Goal: Transaction & Acquisition: Purchase product/service

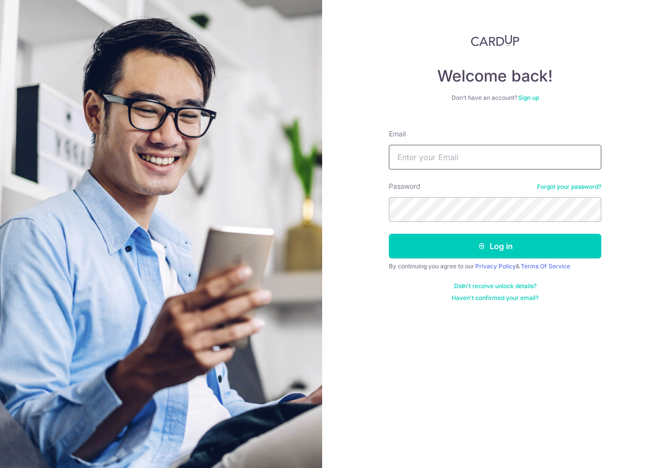
click at [453, 147] on input "Email" at bounding box center [495, 157] width 212 height 25
type input "[PERSON_NAME][EMAIL_ADDRESS][DOMAIN_NAME]"
drag, startPoint x: 488, startPoint y: 250, endPoint x: 511, endPoint y: 262, distance: 25.9
click at [489, 249] on button "Log in" at bounding box center [495, 246] width 212 height 25
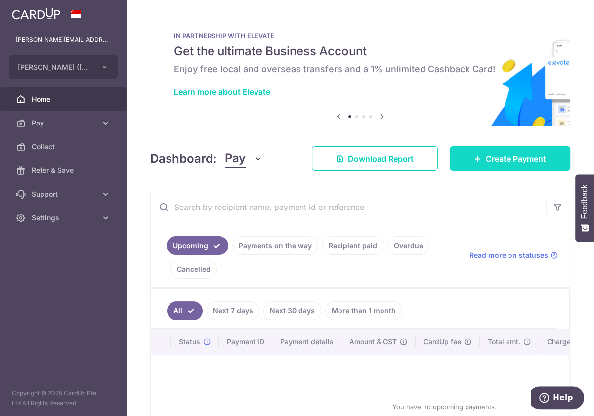
click at [493, 157] on span "Create Payment" at bounding box center [515, 159] width 60 height 12
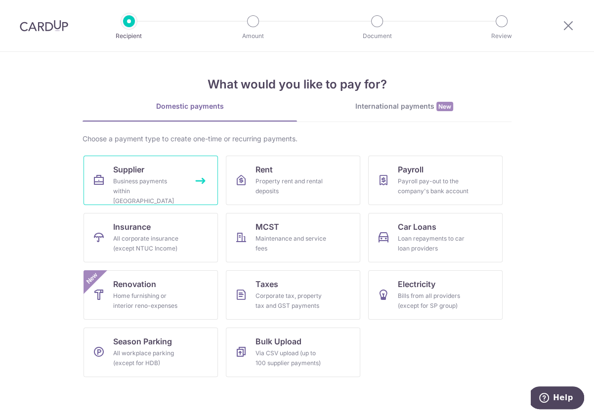
click at [141, 175] on link "Supplier Business payments within Singapore" at bounding box center [150, 180] width 134 height 49
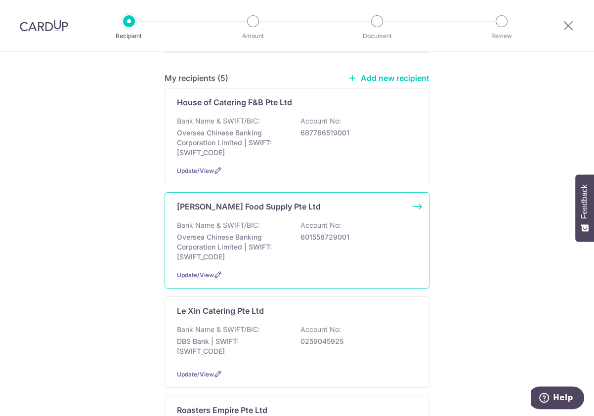
scroll to position [66, 0]
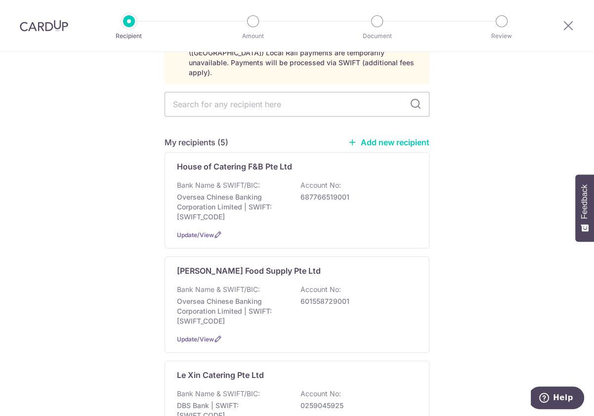
drag, startPoint x: 510, startPoint y: 132, endPoint x: 498, endPoint y: 141, distance: 14.4
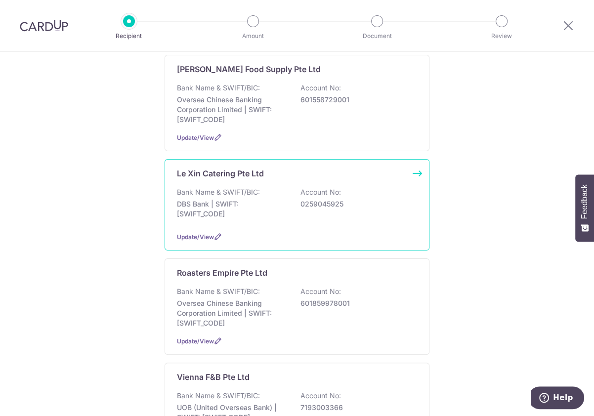
scroll to position [263, 0]
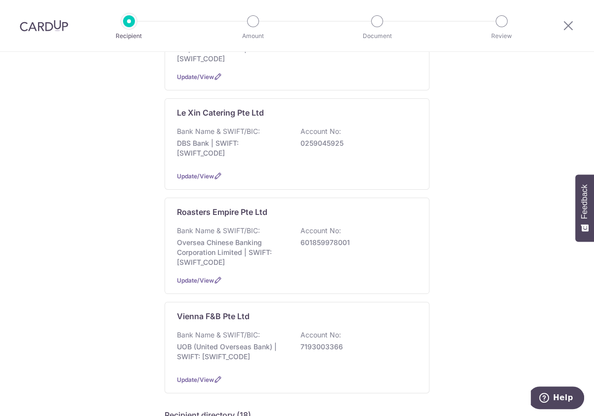
scroll to position [329, 0]
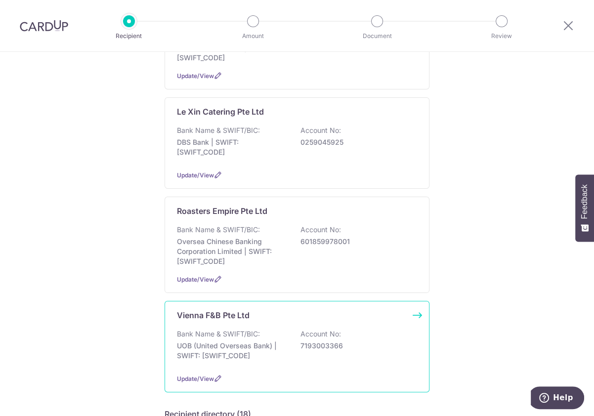
click at [258, 329] on div "Bank Name & SWIFT/BIC: UOB (United Overseas Bank) | SWIFT: UOVBSGSGXXX Account …" at bounding box center [297, 347] width 240 height 37
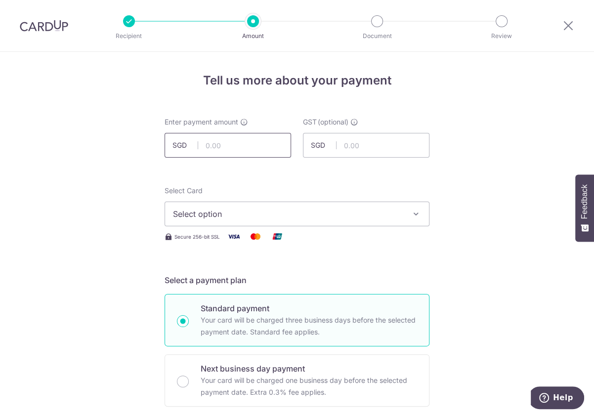
click at [245, 142] on input "text" at bounding box center [227, 145] width 126 height 25
type input "60,880.00"
drag, startPoint x: 344, startPoint y: 187, endPoint x: 338, endPoint y: 187, distance: 5.4
click at [344, 187] on div "Select Card Select option Add credit card Your Cards **** 3592" at bounding box center [296, 206] width 265 height 40
click at [217, 212] on span "Select option" at bounding box center [288, 214] width 230 height 12
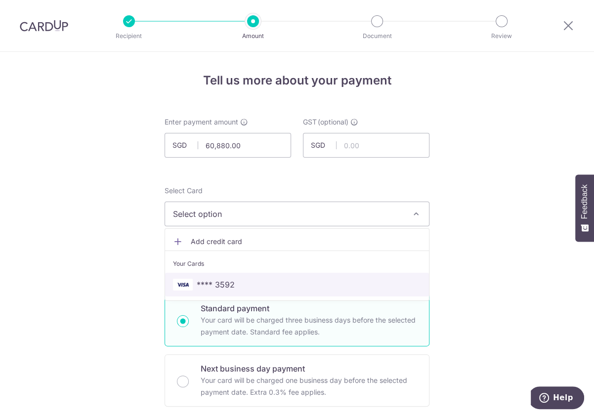
click at [235, 281] on span "**** 3592" at bounding box center [297, 285] width 248 height 12
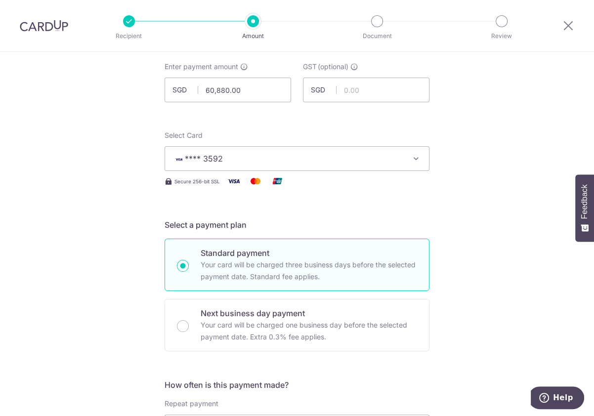
scroll to position [131, 0]
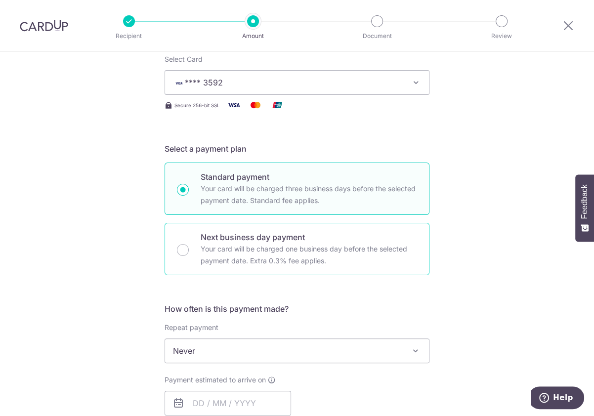
click at [293, 247] on p "Your card will be charged one business day before the selected payment date. Ex…" at bounding box center [308, 255] width 216 height 24
click at [189, 247] on input "Next business day payment Your card will be charged one business day before the…" at bounding box center [183, 250] width 12 height 12
radio input "false"
radio input "true"
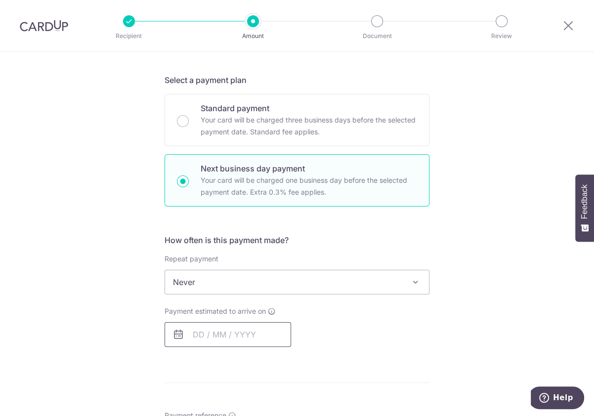
scroll to position [263, 0]
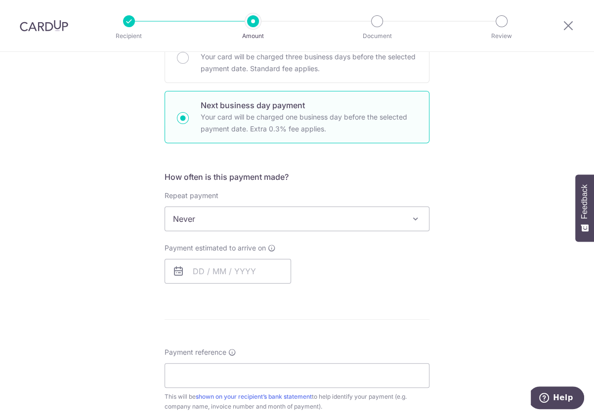
click at [307, 216] on span "Never" at bounding box center [297, 219] width 264 height 24
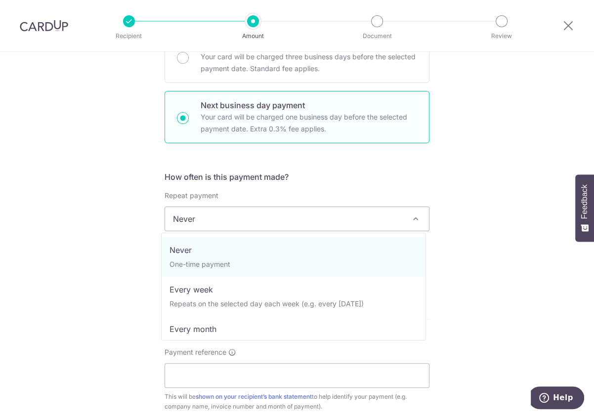
click at [284, 218] on span "Never" at bounding box center [297, 219] width 264 height 24
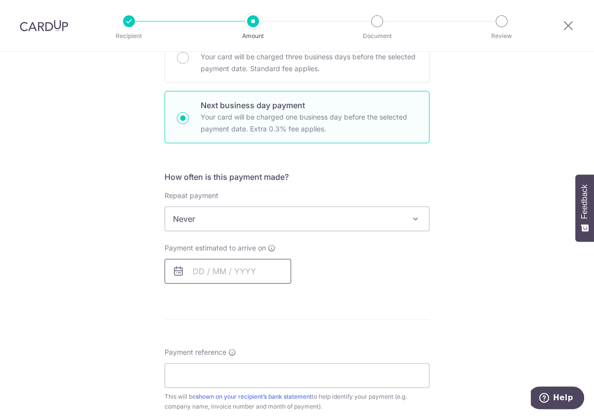
click at [221, 264] on input "text" at bounding box center [227, 271] width 126 height 25
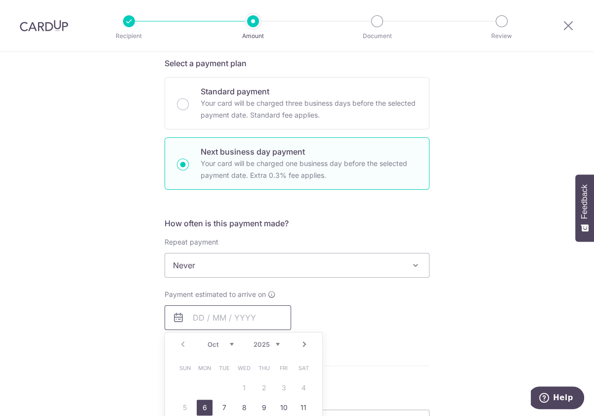
scroll to position [198, 0]
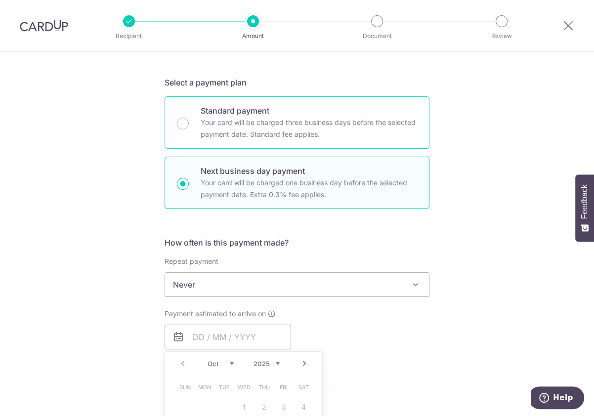
click at [276, 124] on p "Your card will be charged three business days before the selected payment date.…" at bounding box center [308, 129] width 216 height 24
click at [189, 124] on input "Standard payment Your card will be charged three business days before the selec…" at bounding box center [183, 124] width 12 height 12
radio input "true"
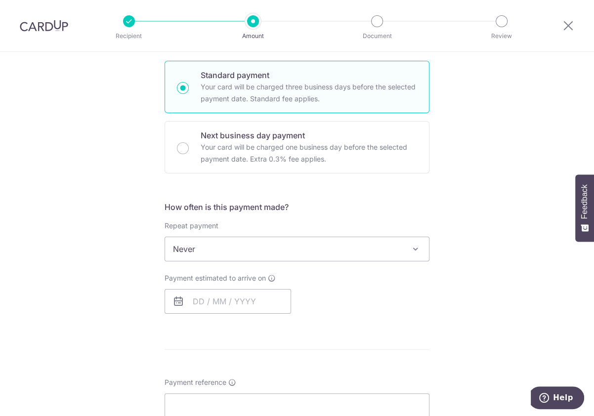
scroll to position [263, 0]
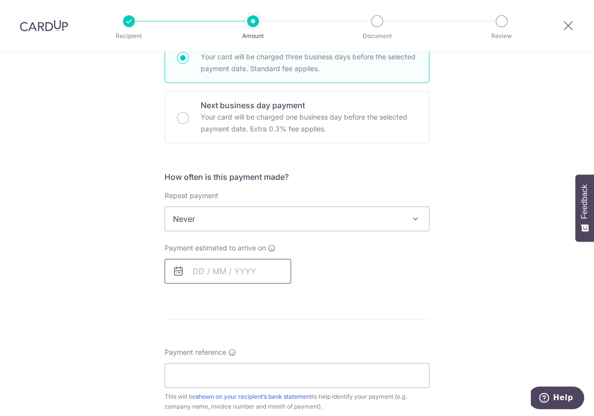
click at [186, 266] on input "text" at bounding box center [227, 271] width 126 height 25
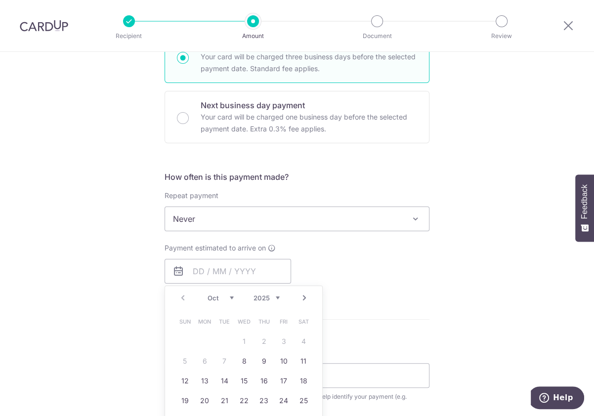
click at [223, 215] on span "Never" at bounding box center [297, 219] width 264 height 24
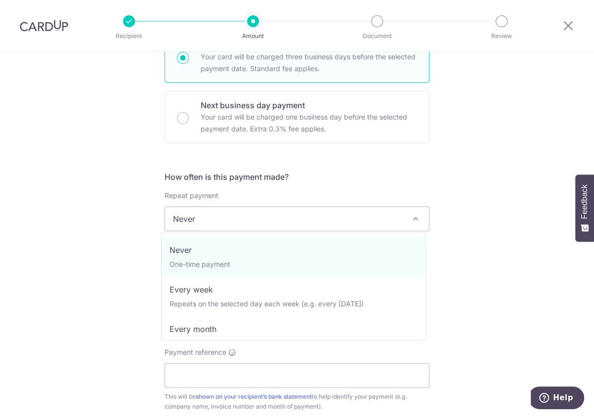
click at [365, 181] on h5 "How often is this payment made?" at bounding box center [296, 177] width 265 height 12
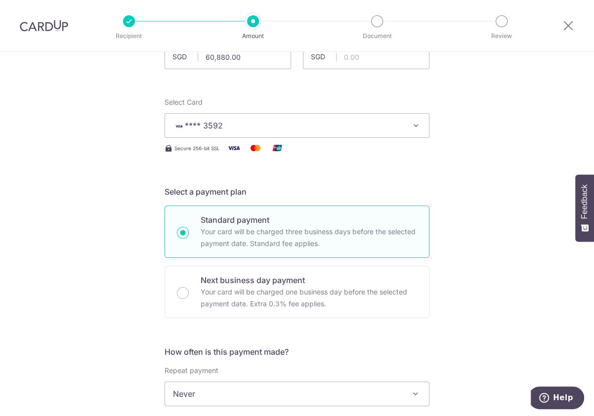
scroll to position [198, 0]
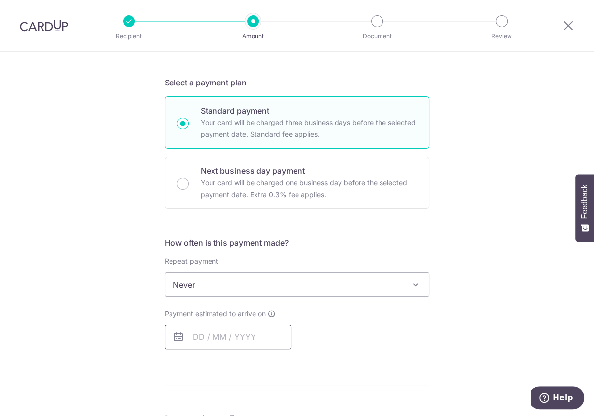
click at [195, 337] on input "text" at bounding box center [227, 336] width 126 height 25
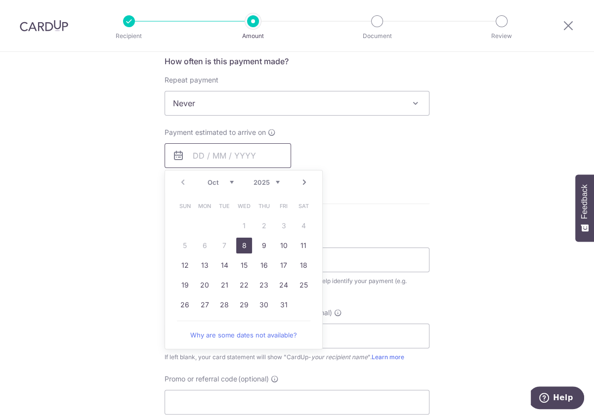
scroll to position [395, 0]
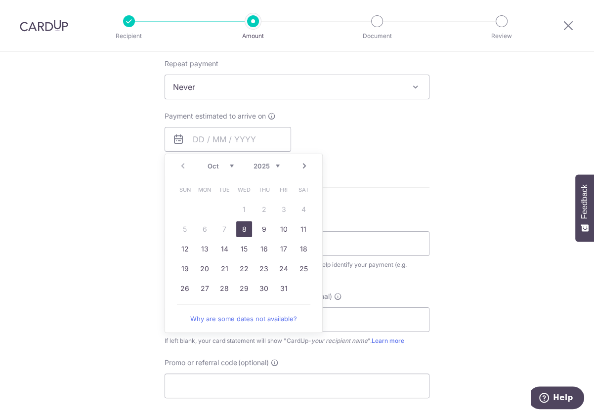
click at [243, 230] on link "8" at bounding box center [244, 229] width 16 height 16
type input "08/10/2025"
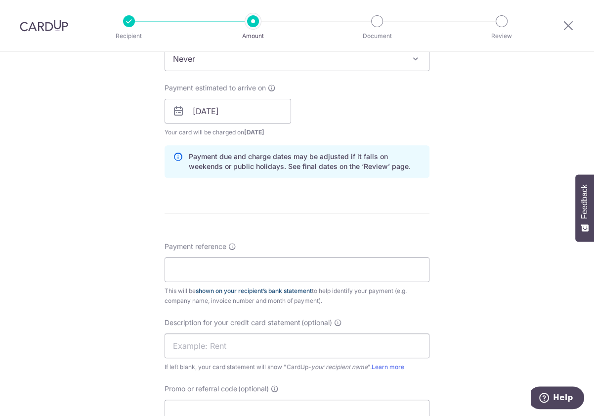
scroll to position [461, 0]
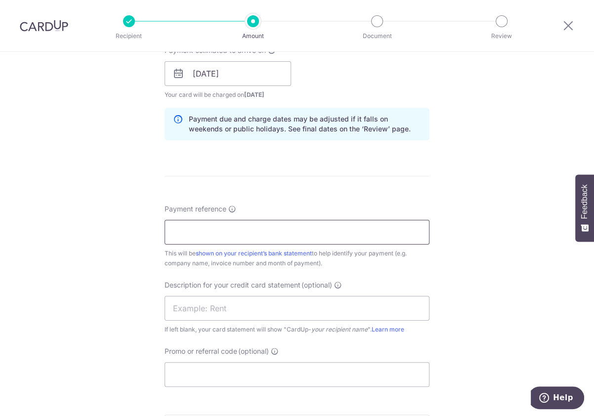
click at [232, 233] on input "Payment reference" at bounding box center [296, 232] width 265 height 25
drag, startPoint x: 190, startPoint y: 228, endPoint x: 202, endPoint y: 246, distance: 22.1
click at [194, 235] on input "VF0032" at bounding box center [296, 232] width 265 height 25
type input "VF00032"
click at [202, 304] on input "text" at bounding box center [296, 308] width 265 height 25
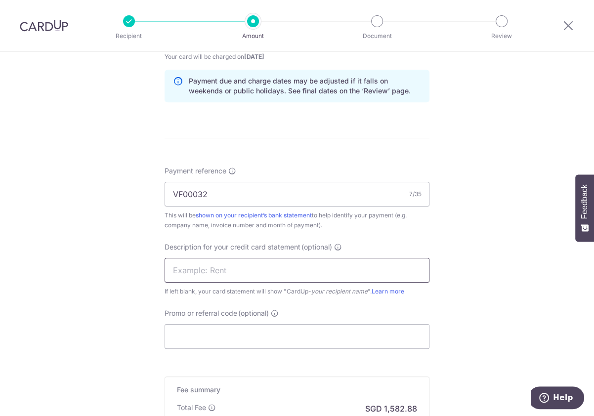
scroll to position [526, 0]
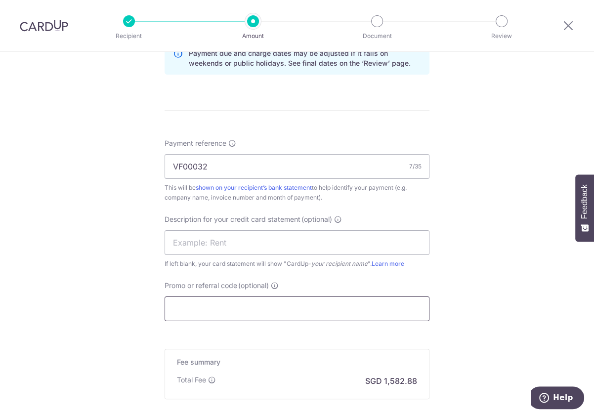
click at [223, 306] on input "Promo or referral code (optional)" at bounding box center [296, 308] width 265 height 25
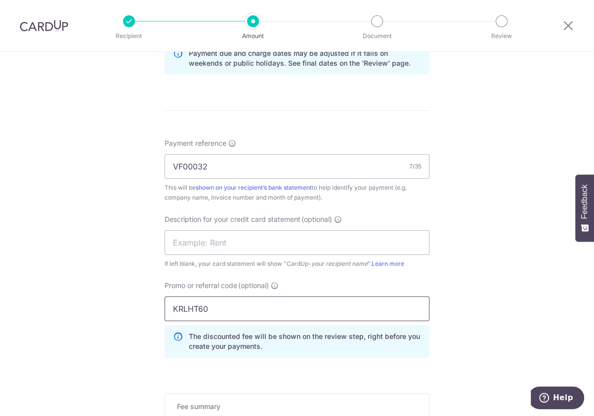
type input "KRLHT60"
click at [386, 336] on div "The discounted fee will be shown on the review step, right before you create yo…" at bounding box center [296, 341] width 265 height 33
click at [479, 291] on div "Tell us more about your payment Enter payment amount SGD 60,880.00 60880.00 GST…" at bounding box center [297, 47] width 594 height 1044
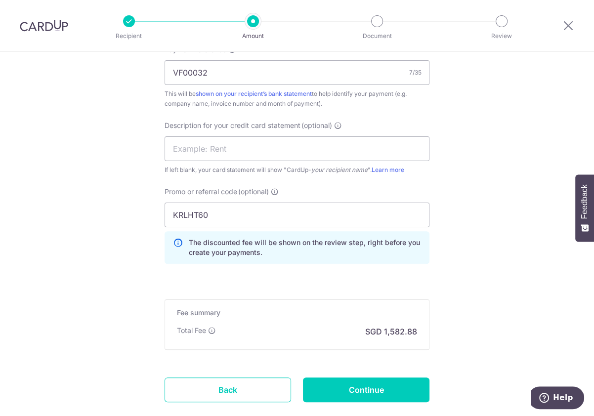
scroll to position [680, 0]
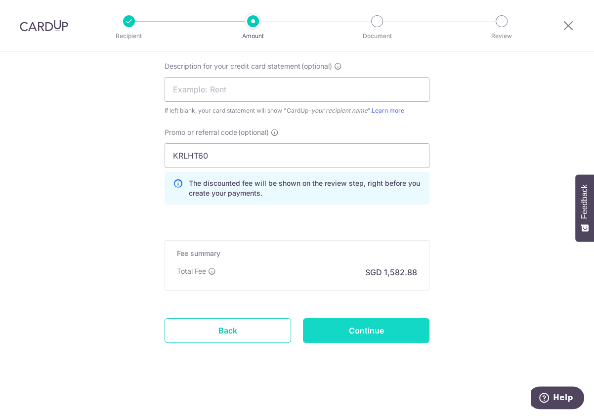
click at [344, 326] on input "Continue" at bounding box center [366, 330] width 126 height 25
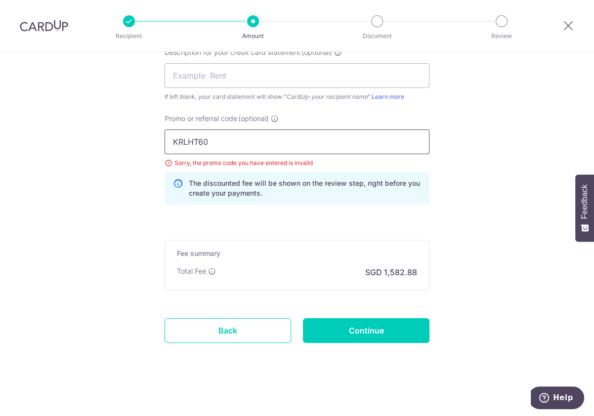
click at [228, 144] on input "KRLHT60" at bounding box center [296, 141] width 265 height 25
drag, startPoint x: 229, startPoint y: 143, endPoint x: 0, endPoint y: 184, distance: 232.2
type input "LHTKR60"
click at [369, 329] on input "Continue" at bounding box center [366, 330] width 126 height 25
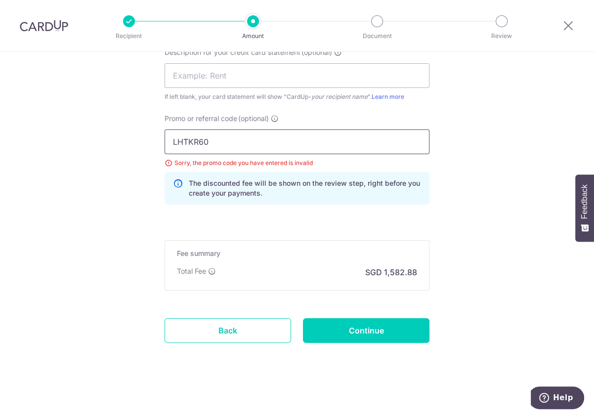
click at [242, 142] on input "LHTKR60" at bounding box center [296, 141] width 265 height 25
drag, startPoint x: 229, startPoint y: 141, endPoint x: 0, endPoint y: 183, distance: 232.4
click at [232, 138] on input "LHTKR60" at bounding box center [296, 141] width 265 height 25
drag, startPoint x: 232, startPoint y: 141, endPoint x: 109, endPoint y: 137, distance: 123.5
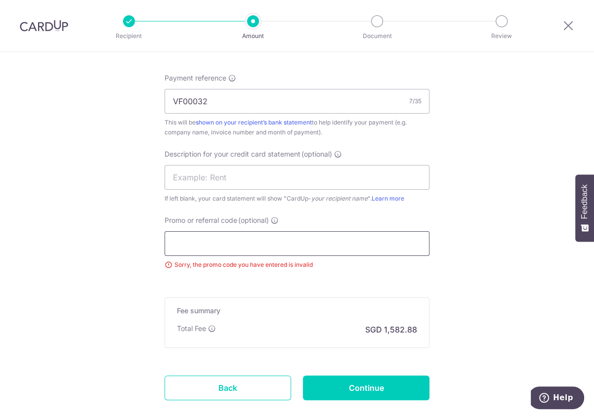
scroll to position [518, 0]
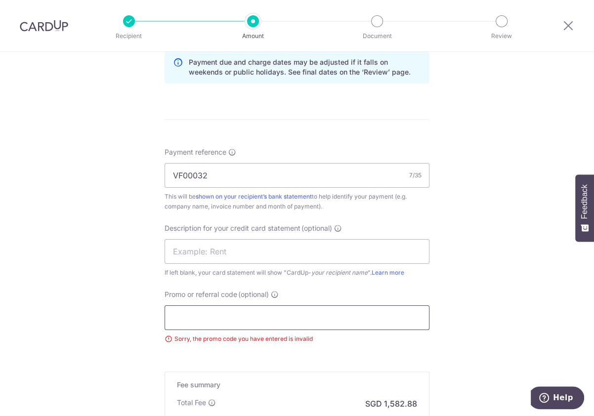
click at [209, 313] on input "Promo or referral code (optional)" at bounding box center [296, 317] width 265 height 25
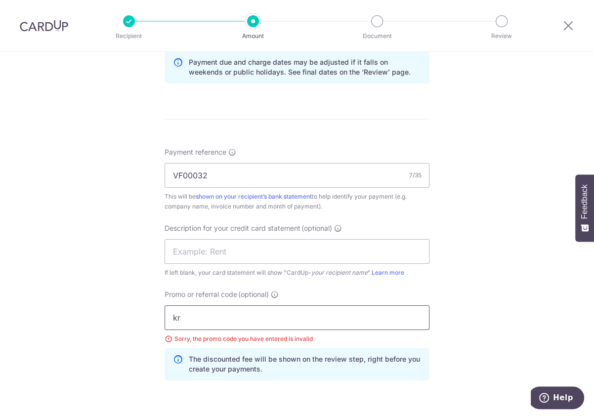
type input "k"
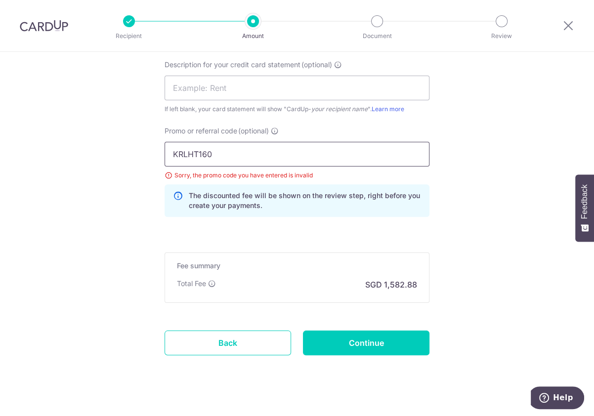
scroll to position [693, 0]
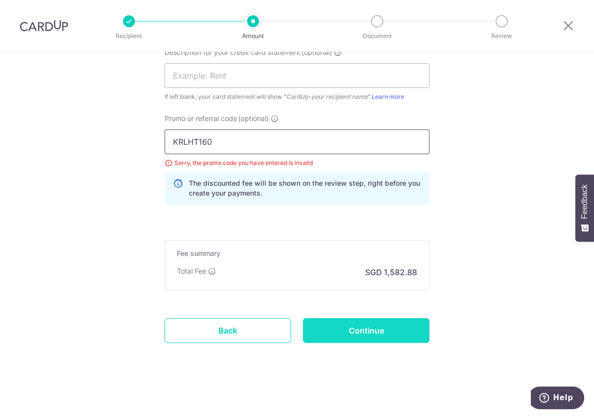
type input "KRLHT160"
drag, startPoint x: 384, startPoint y: 324, endPoint x: 401, endPoint y: 340, distance: 23.1
click at [384, 324] on input "Continue" at bounding box center [366, 330] width 126 height 25
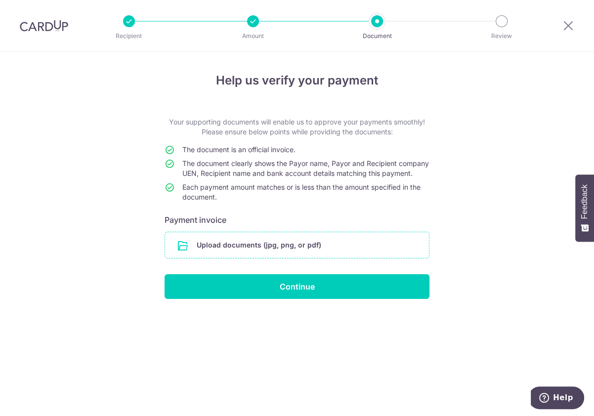
click at [301, 253] on input "file" at bounding box center [297, 245] width 264 height 26
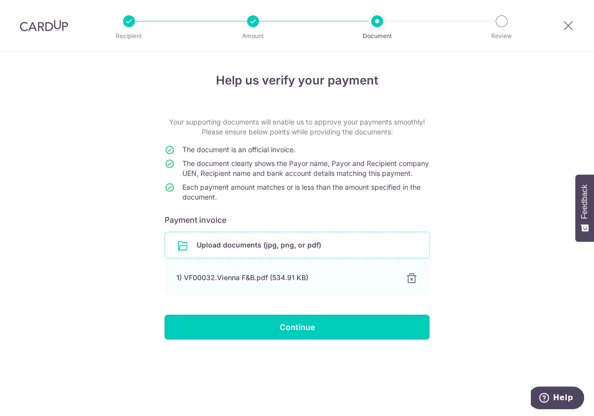
drag, startPoint x: 330, startPoint y: 337, endPoint x: 361, endPoint y: 320, distance: 35.6
click at [330, 337] on input "Continue" at bounding box center [296, 327] width 265 height 25
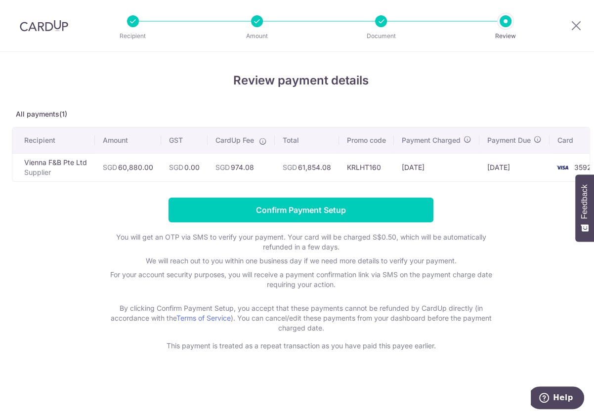
click at [71, 232] on form "Confirm Payment Setup You will get an OTP via SMS to verify your payment. Your …" at bounding box center [301, 274] width 578 height 153
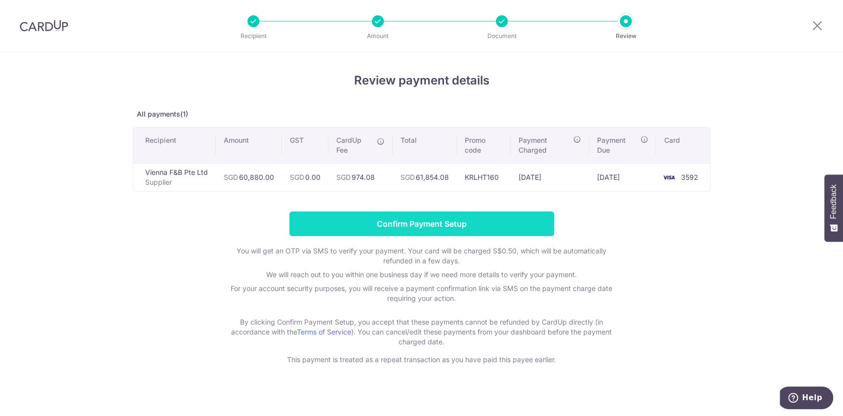
click at [478, 222] on input "Confirm Payment Setup" at bounding box center [421, 223] width 265 height 25
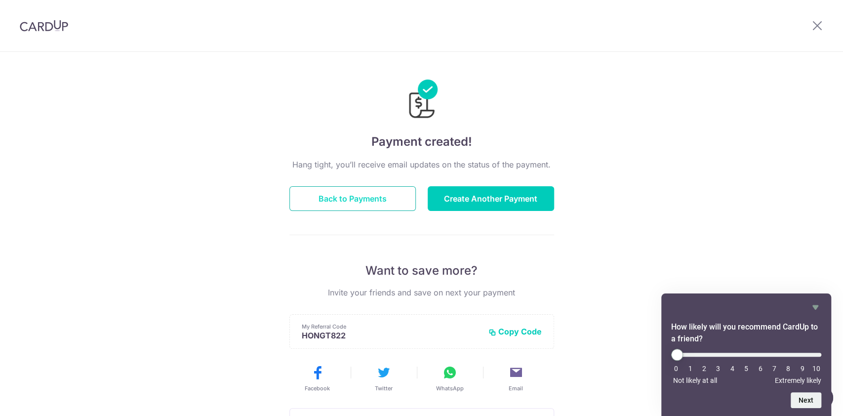
click at [377, 196] on button "Back to Payments" at bounding box center [352, 198] width 126 height 25
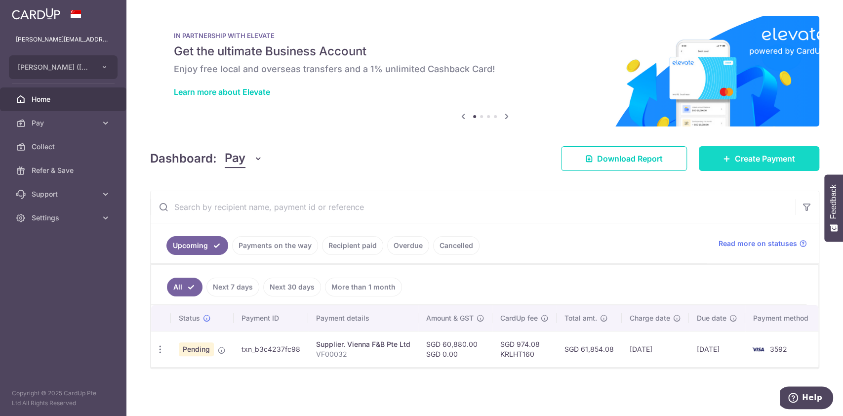
click at [776, 160] on span "Create Payment" at bounding box center [765, 159] width 60 height 12
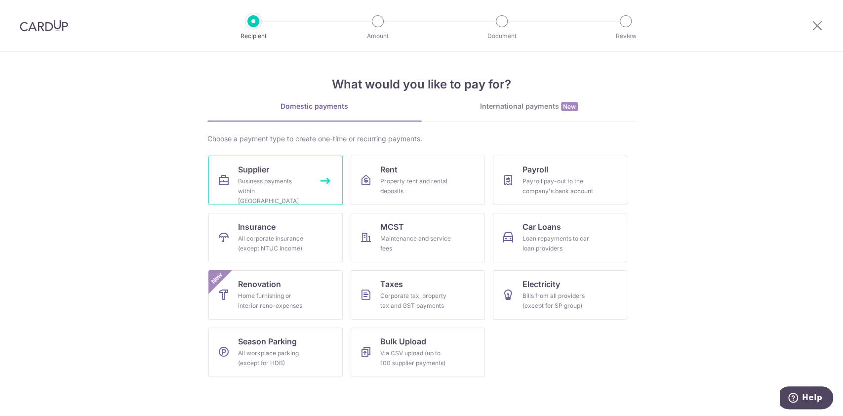
drag, startPoint x: 275, startPoint y: 186, endPoint x: 271, endPoint y: 242, distance: 56.4
click at [275, 186] on div "Business payments within Singapore" at bounding box center [273, 191] width 71 height 30
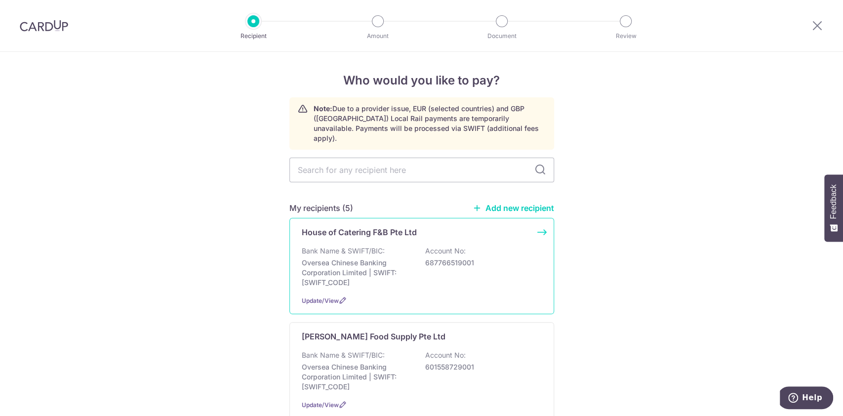
click at [353, 269] on p "Oversea Chinese Banking Corporation Limited | SWIFT: [SWIFT_CODE]" at bounding box center [357, 273] width 111 height 30
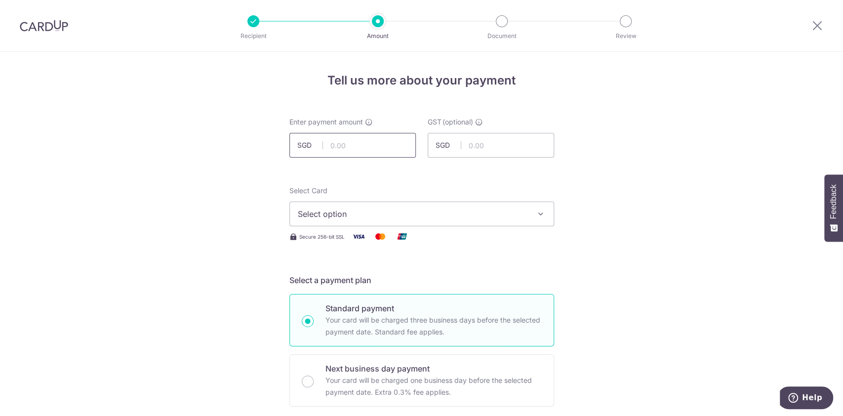
click at [358, 136] on input "text" at bounding box center [352, 145] width 126 height 25
type input "43,250.00"
click at [332, 205] on button "Select option" at bounding box center [421, 213] width 265 height 25
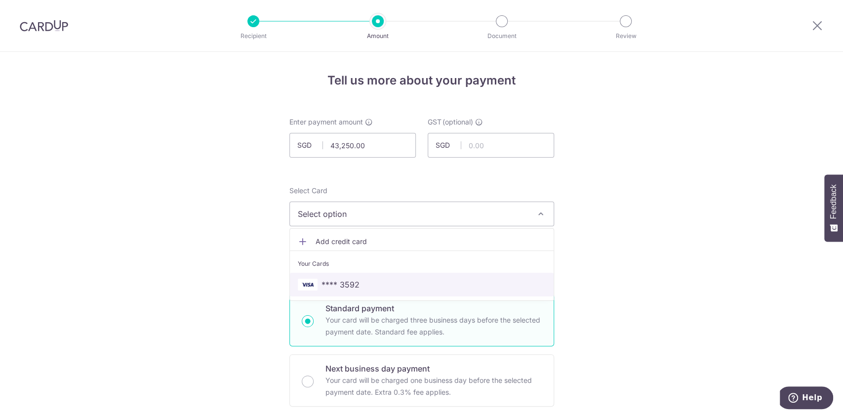
drag, startPoint x: 329, startPoint y: 279, endPoint x: 388, endPoint y: 275, distance: 58.9
click at [329, 279] on span "**** 3592" at bounding box center [340, 285] width 38 height 12
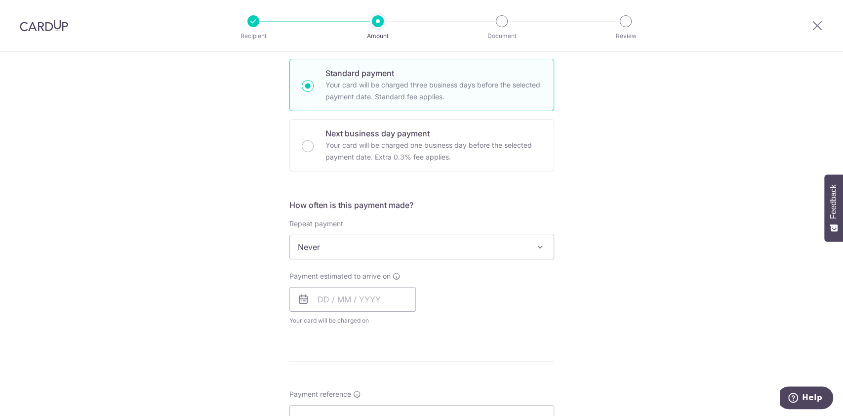
scroll to position [263, 0]
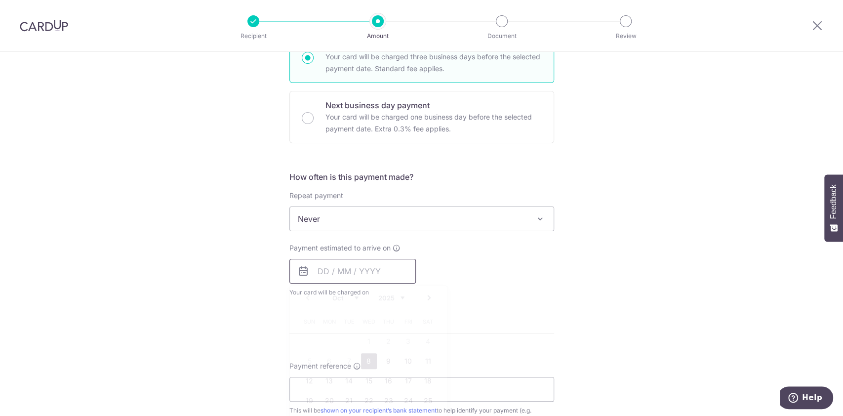
click at [319, 262] on input "text" at bounding box center [352, 271] width 126 height 25
click at [362, 359] on link "8" at bounding box center [369, 361] width 16 height 16
type input "[DATE]"
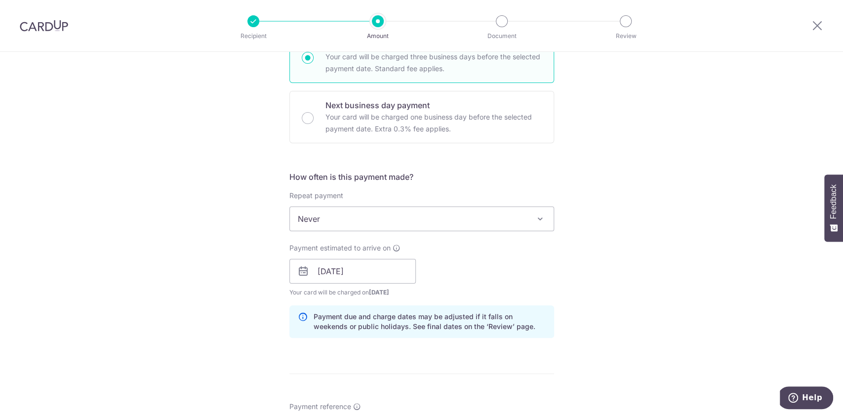
click at [535, 274] on div "Payment estimated to arrive on 08/10/2025 Prev Next Oct Nov Dec 2025 2026 2027 …" at bounding box center [421, 270] width 277 height 54
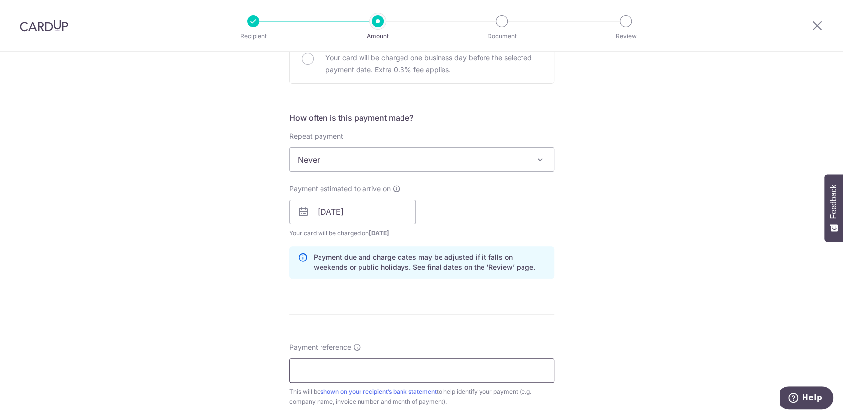
scroll to position [395, 0]
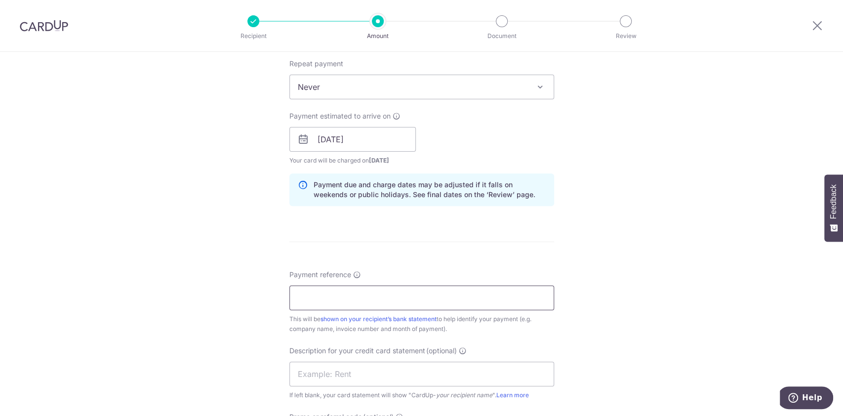
click at [347, 297] on input "Payment reference" at bounding box center [421, 297] width 265 height 25
type input "SCSG00025"
click at [482, 255] on form "Enter payment amount SGD 43,250.00 43250.00 GST (optional) SGD Select Card ****…" at bounding box center [421, 166] width 265 height 888
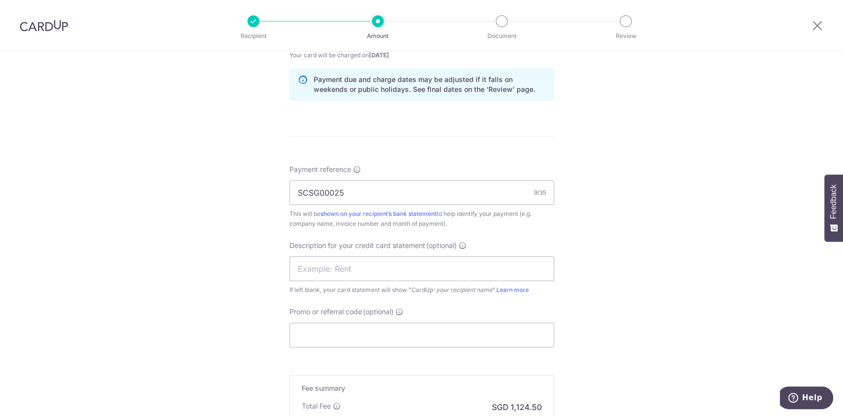
scroll to position [526, 0]
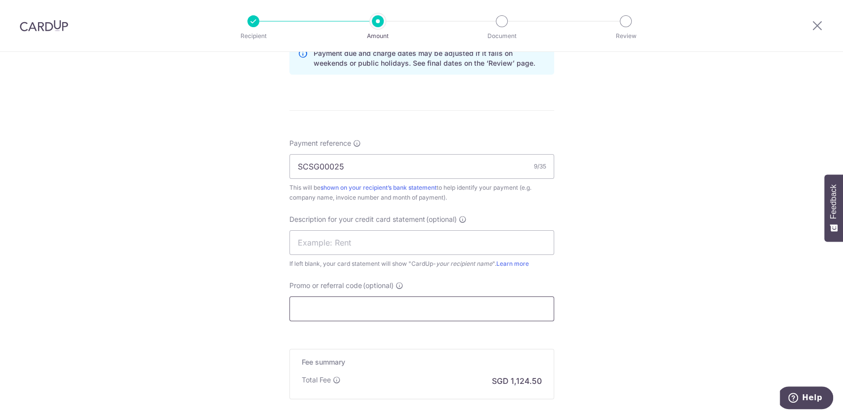
click at [316, 309] on input "Promo or referral code (optional)" at bounding box center [421, 308] width 265 height 25
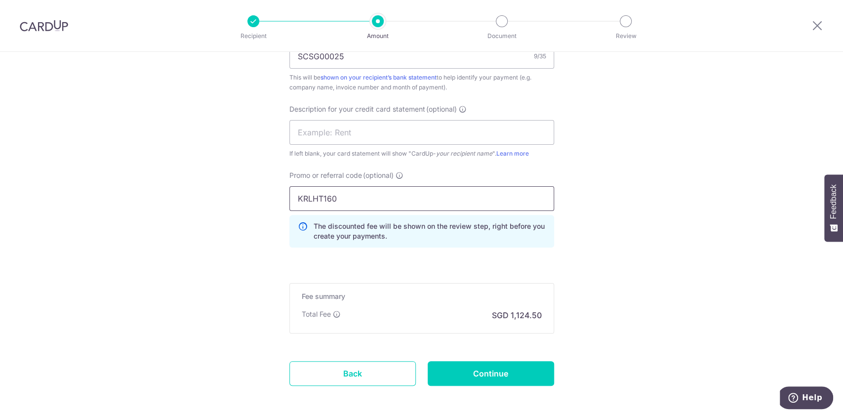
scroll to position [680, 0]
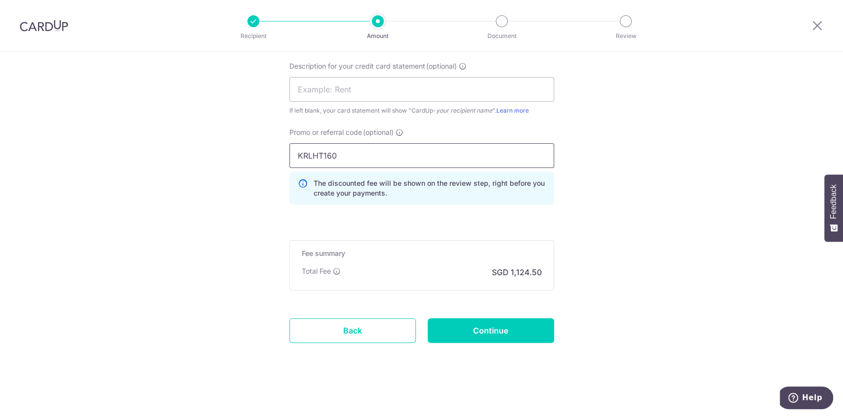
type input "KRLHT160"
click at [499, 333] on input "Continue" at bounding box center [491, 330] width 126 height 25
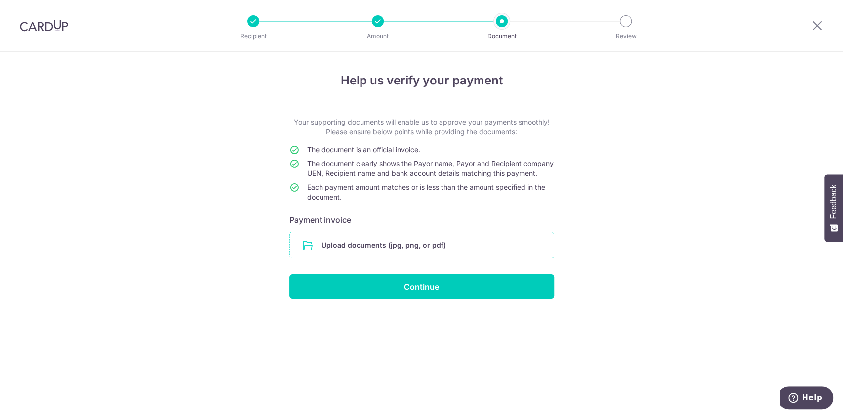
click at [427, 258] on input "file" at bounding box center [422, 245] width 264 height 26
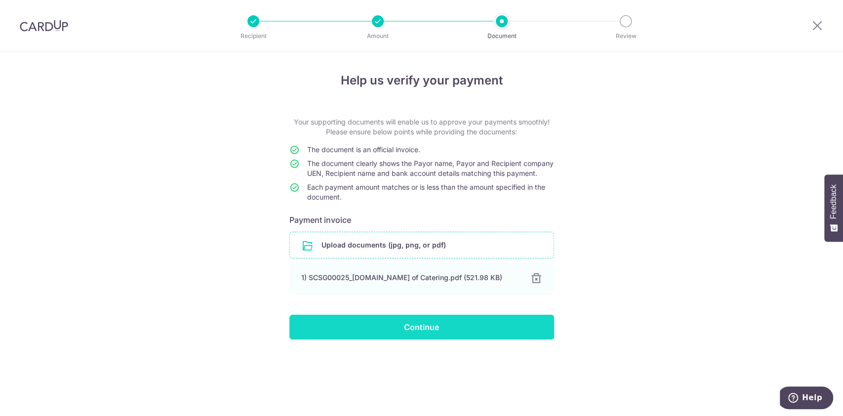
click at [439, 339] on input "Continue" at bounding box center [421, 327] width 265 height 25
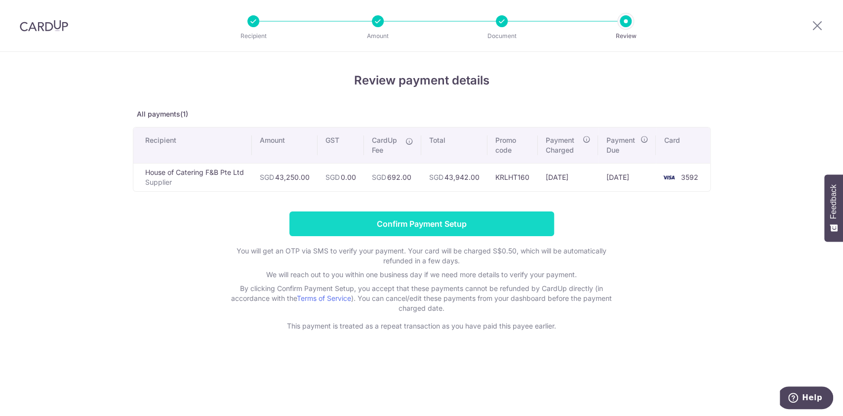
click at [446, 216] on input "Confirm Payment Setup" at bounding box center [421, 223] width 265 height 25
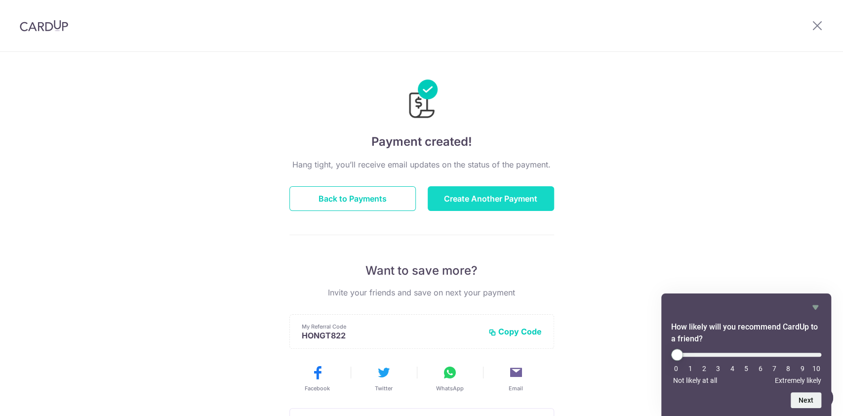
click at [480, 200] on button "Create Another Payment" at bounding box center [491, 198] width 126 height 25
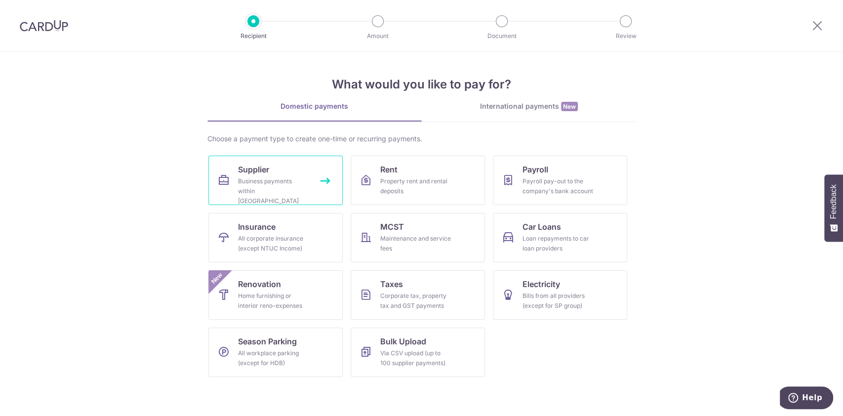
drag, startPoint x: 283, startPoint y: 175, endPoint x: 300, endPoint y: 174, distance: 17.3
click at [283, 176] on div "Business payments within [GEOGRAPHIC_DATA]" at bounding box center [273, 191] width 71 height 30
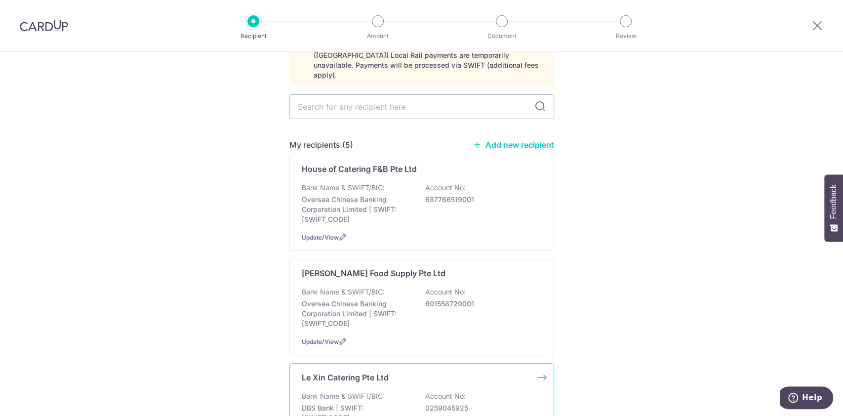
scroll to position [131, 0]
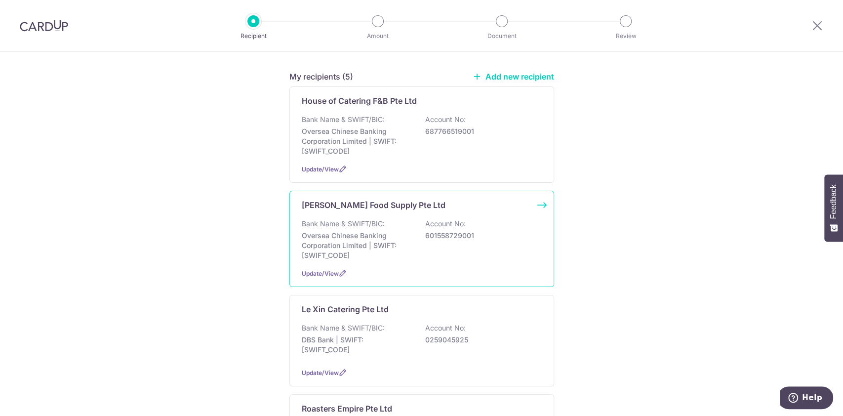
drag, startPoint x: 371, startPoint y: 234, endPoint x: 383, endPoint y: 242, distance: 14.5
click at [371, 233] on p "Oversea Chinese Banking Corporation Limited | SWIFT: OCBCSGSGXXX" at bounding box center [357, 246] width 111 height 30
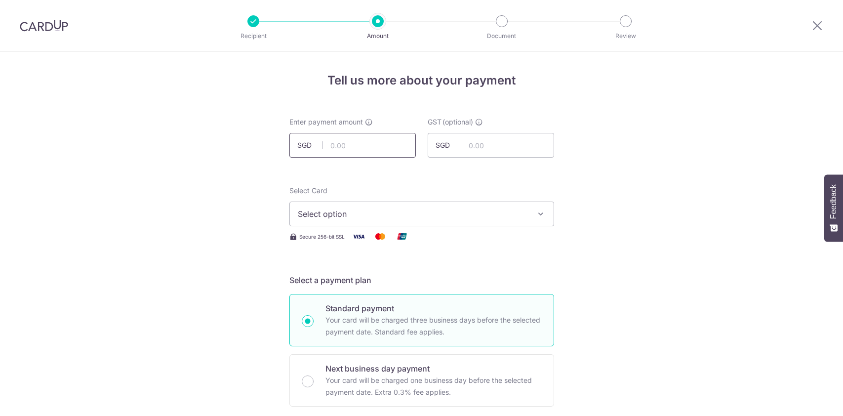
click at [346, 138] on input "text" at bounding box center [352, 145] width 126 height 25
type input "60,870.00"
click at [340, 213] on span "Select option" at bounding box center [413, 214] width 230 height 12
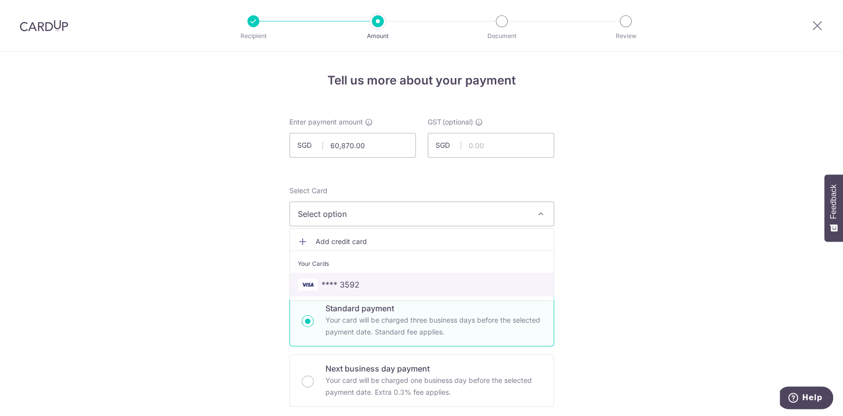
click at [370, 285] on span "**** 3592" at bounding box center [422, 285] width 248 height 12
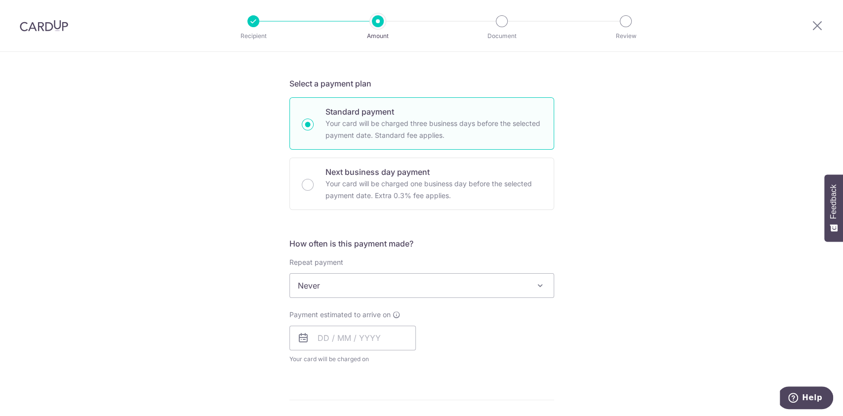
scroll to position [198, 0]
click at [332, 333] on input "text" at bounding box center [352, 336] width 126 height 25
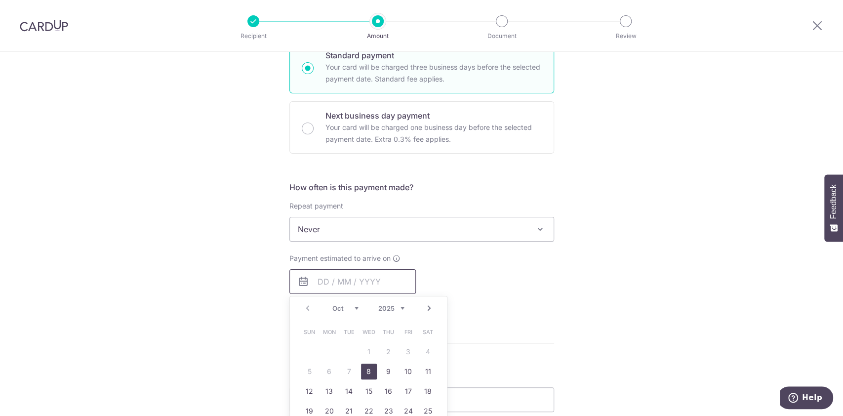
scroll to position [329, 0]
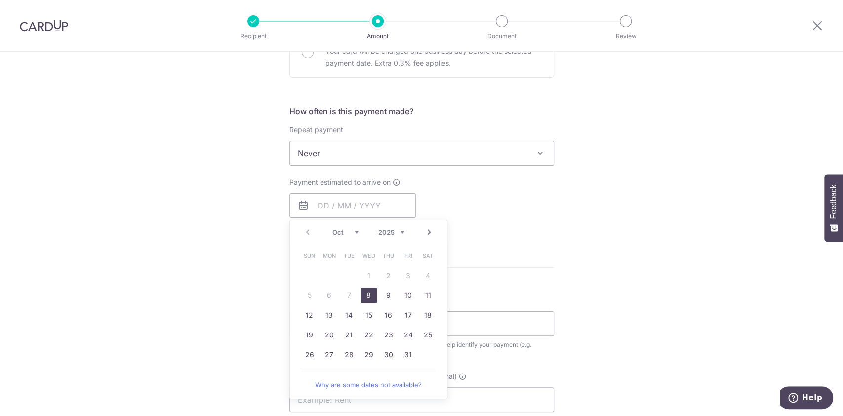
drag, startPoint x: 361, startPoint y: 291, endPoint x: 549, endPoint y: 275, distance: 188.4
click at [362, 291] on link "8" at bounding box center [369, 295] width 16 height 16
type input "08/10/2025"
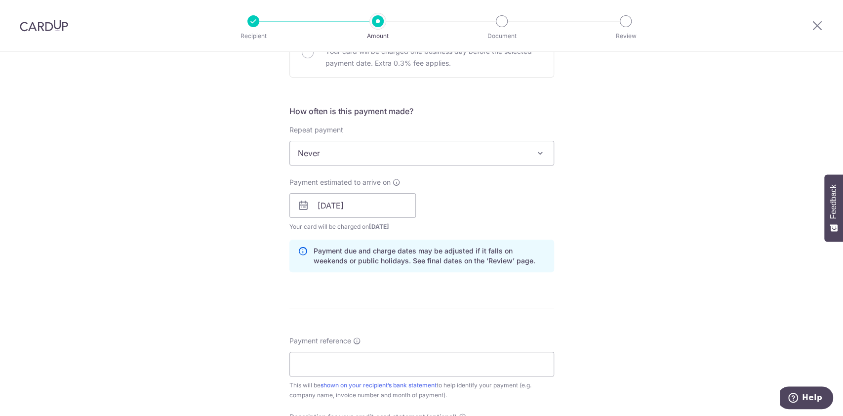
click at [602, 226] on div "Tell us more about your payment Enter payment amount SGD 60,870.00 60870.00 GST…" at bounding box center [421, 223] width 843 height 1000
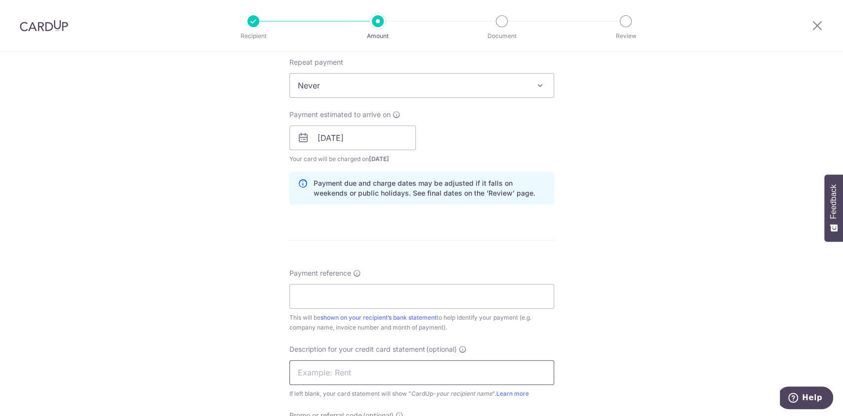
scroll to position [461, 0]
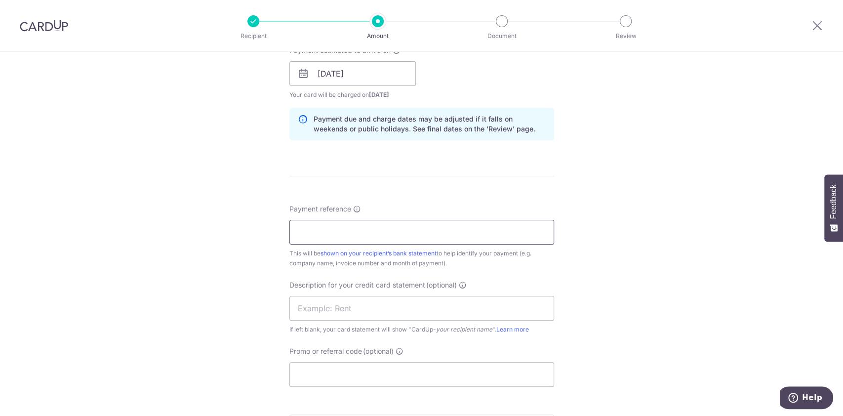
drag, startPoint x: 344, startPoint y: 239, endPoint x: 349, endPoint y: 233, distance: 7.3
click at [344, 239] on input "Payment reference" at bounding box center [421, 232] width 265 height 25
type input "00001399"
click at [333, 373] on input "Promo or referral code (optional)" at bounding box center [421, 374] width 265 height 25
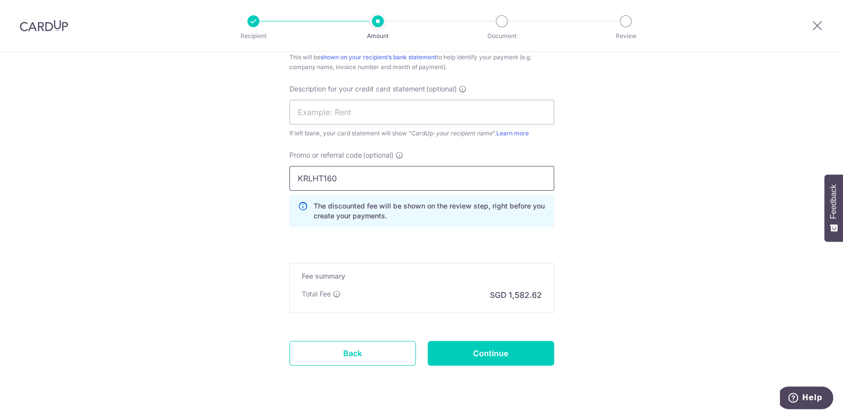
scroll to position [658, 0]
type input "KRLHT160"
click at [478, 350] on input "Continue" at bounding box center [491, 351] width 126 height 25
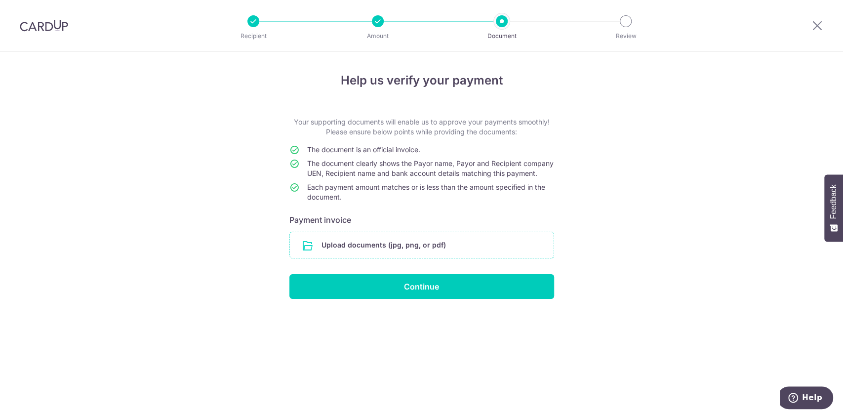
click at [341, 254] on input "file" at bounding box center [422, 245] width 264 height 26
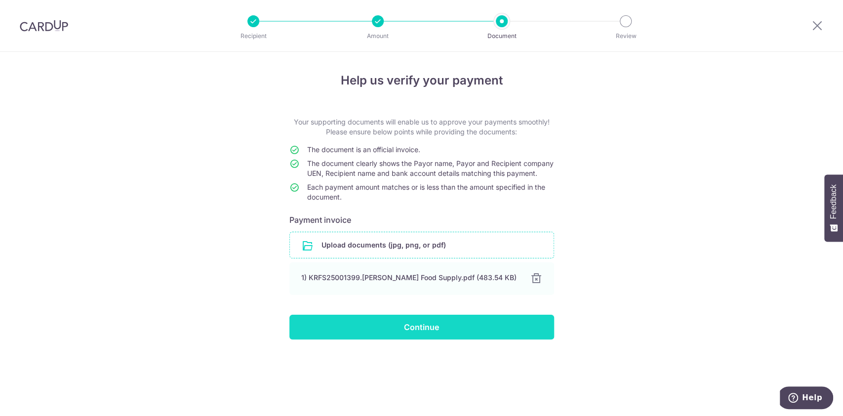
click at [447, 334] on input "Continue" at bounding box center [421, 327] width 265 height 25
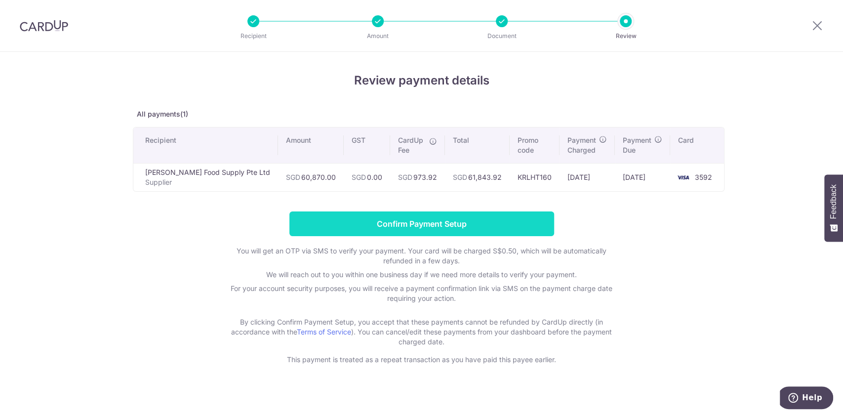
click at [474, 231] on input "Confirm Payment Setup" at bounding box center [421, 223] width 265 height 25
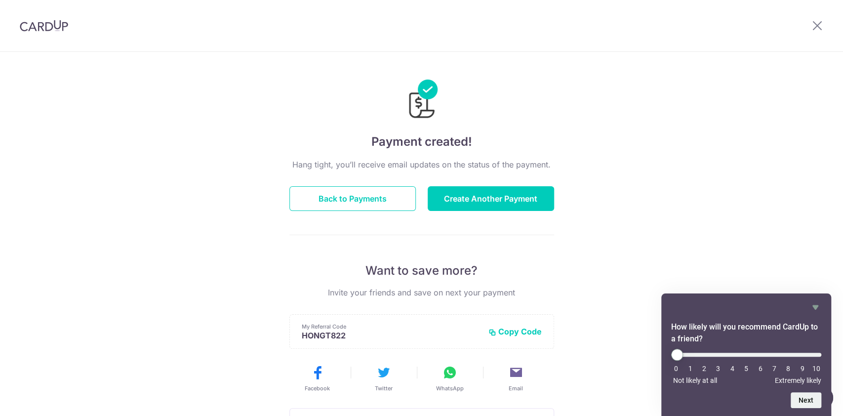
click at [819, 368] on li "10" at bounding box center [816, 368] width 10 height 8
click at [462, 203] on button "Create Another Payment" at bounding box center [491, 198] width 126 height 25
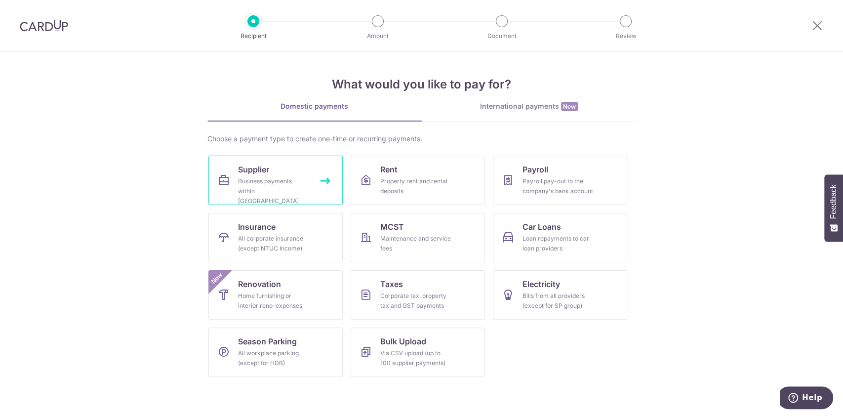
click at [277, 183] on div "Business payments within [GEOGRAPHIC_DATA]" at bounding box center [273, 191] width 71 height 30
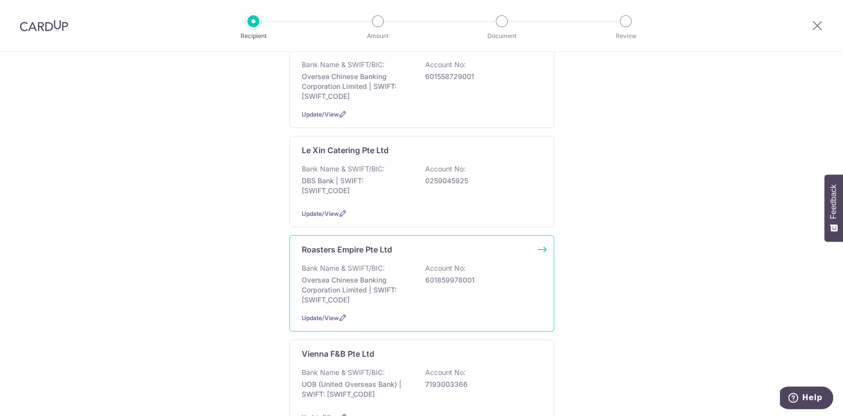
scroll to position [329, 0]
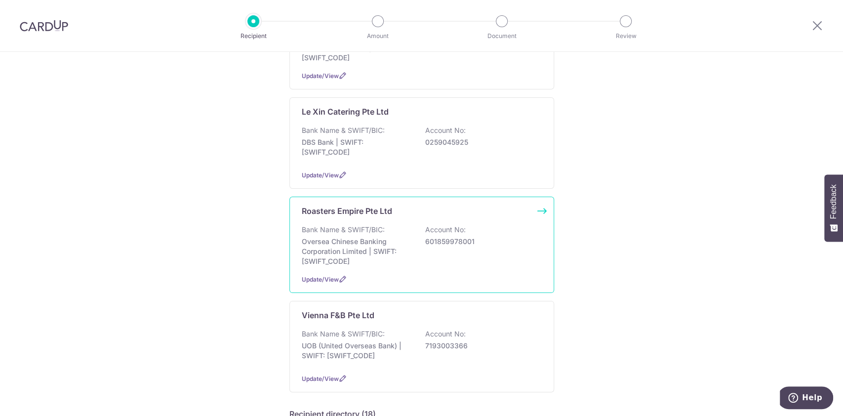
click at [378, 225] on div "Bank Name & SWIFT/BIC: Oversea Chinese Banking Corporation Limited | SWIFT: OCB…" at bounding box center [422, 245] width 240 height 41
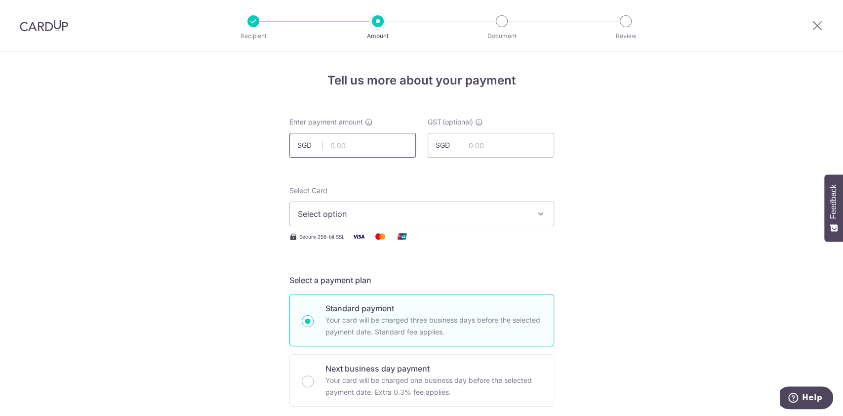
click at [348, 133] on input "text" at bounding box center [352, 145] width 126 height 25
type input "43,589.00"
click at [355, 214] on span "Select option" at bounding box center [413, 214] width 230 height 12
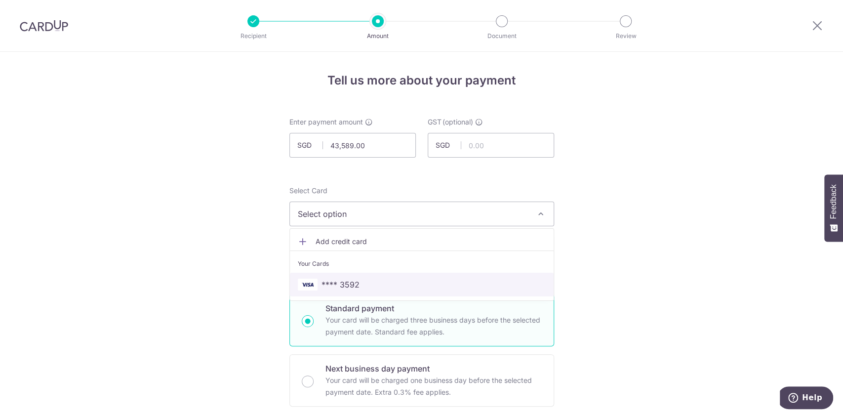
click at [346, 280] on span "**** 3592" at bounding box center [340, 285] width 38 height 12
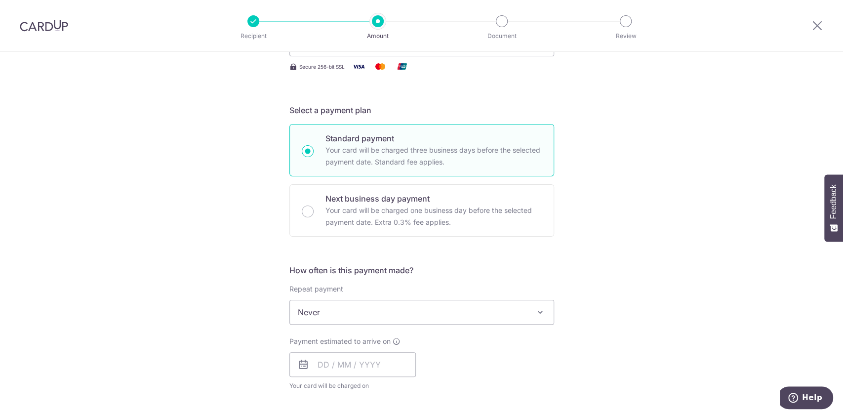
scroll to position [198, 0]
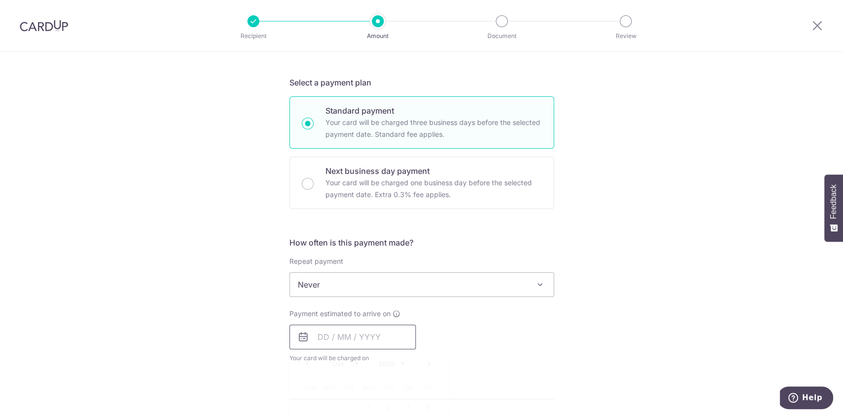
click at [328, 340] on input "text" at bounding box center [352, 336] width 126 height 25
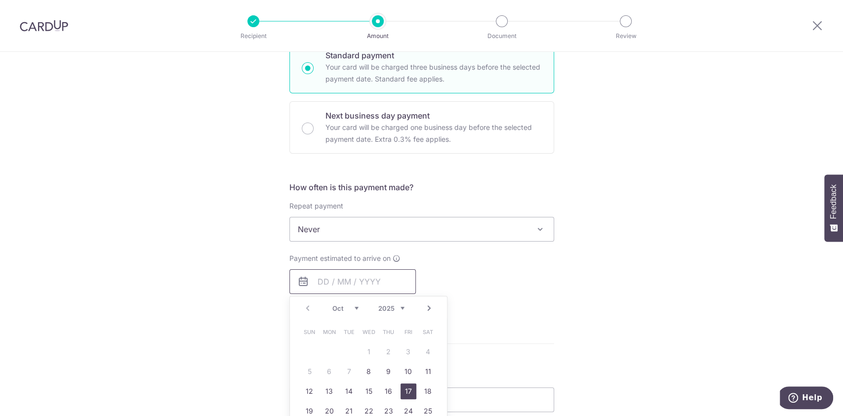
scroll to position [329, 0]
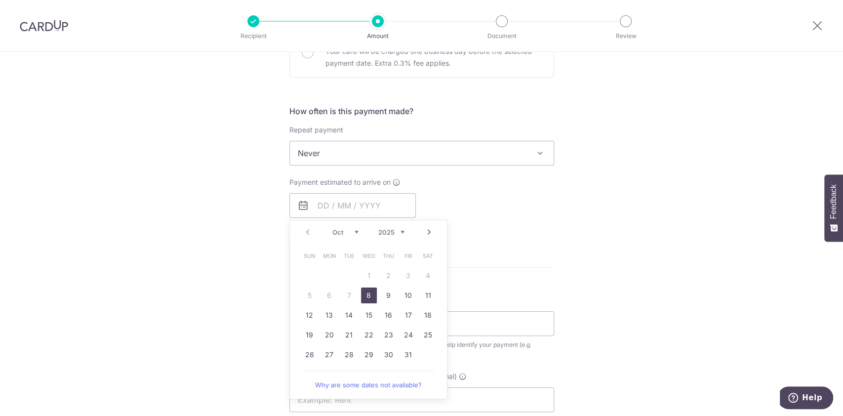
click at [369, 290] on link "8" at bounding box center [369, 295] width 16 height 16
type input "[DATE]"
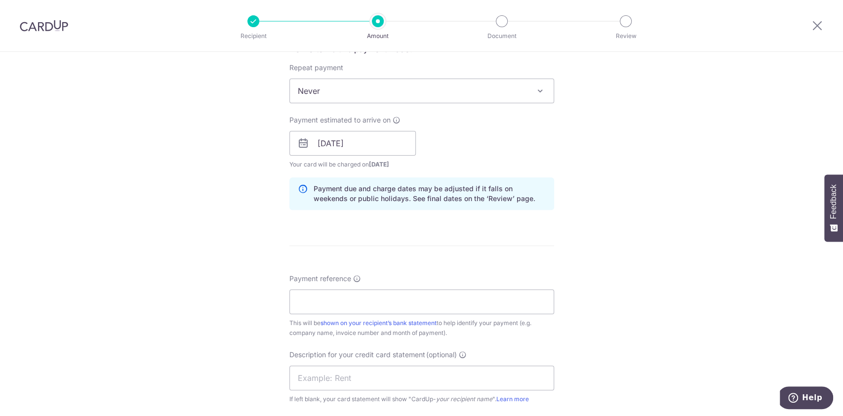
scroll to position [461, 0]
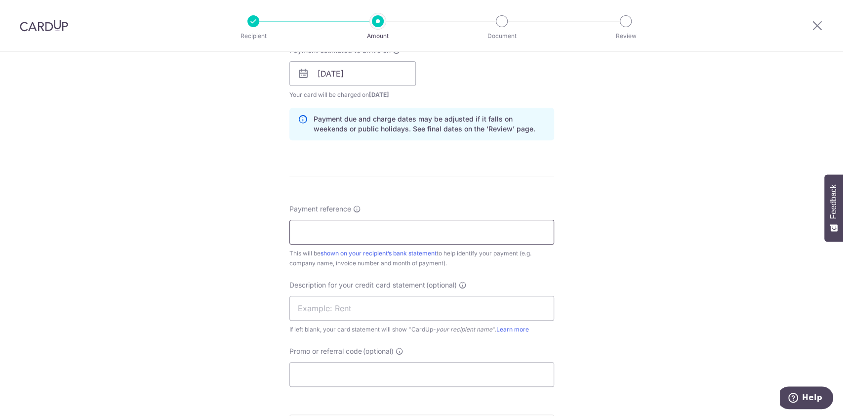
click at [344, 230] on input "Payment reference" at bounding box center [421, 232] width 265 height 25
type input "RE000224"
drag, startPoint x: 329, startPoint y: 364, endPoint x: 340, endPoint y: 368, distance: 11.4
click at [330, 364] on input "Promo or referral code (optional)" at bounding box center [421, 374] width 265 height 25
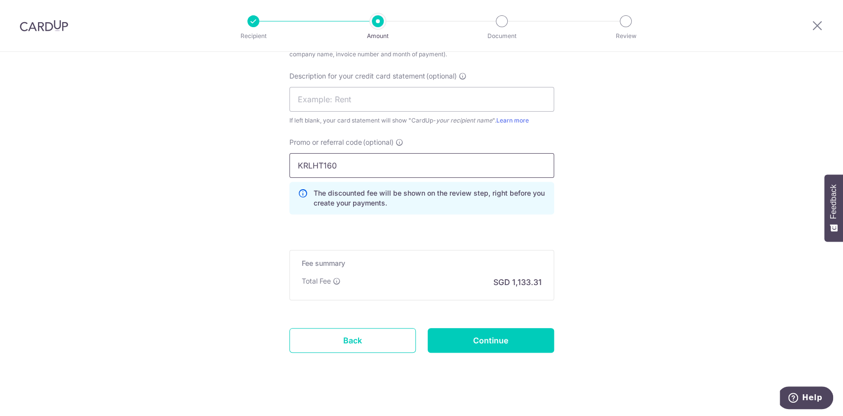
scroll to position [680, 0]
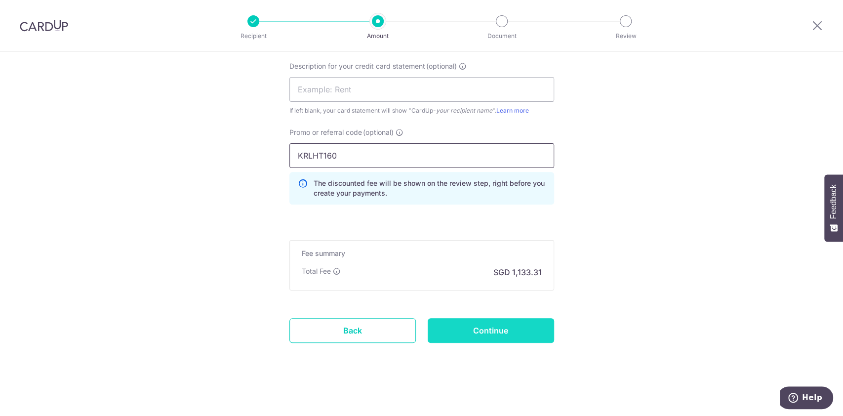
type input "KRLHT160"
click at [493, 327] on input "Continue" at bounding box center [491, 330] width 126 height 25
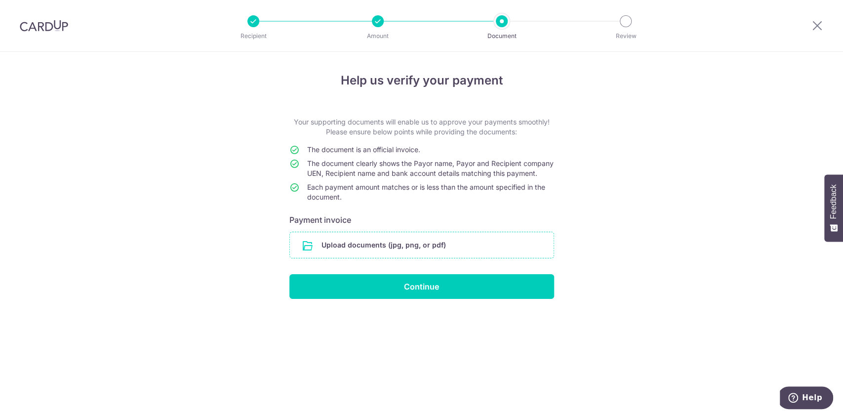
click at [369, 258] on input "file" at bounding box center [422, 245] width 264 height 26
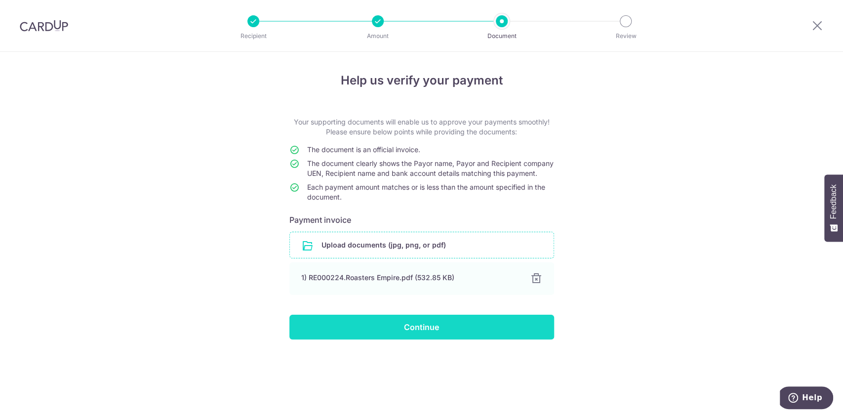
click at [419, 337] on input "Continue" at bounding box center [421, 327] width 265 height 25
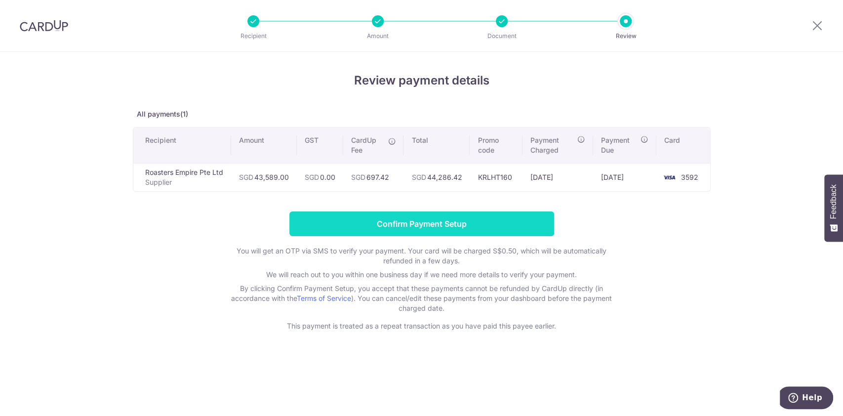
click at [442, 226] on input "Confirm Payment Setup" at bounding box center [421, 223] width 265 height 25
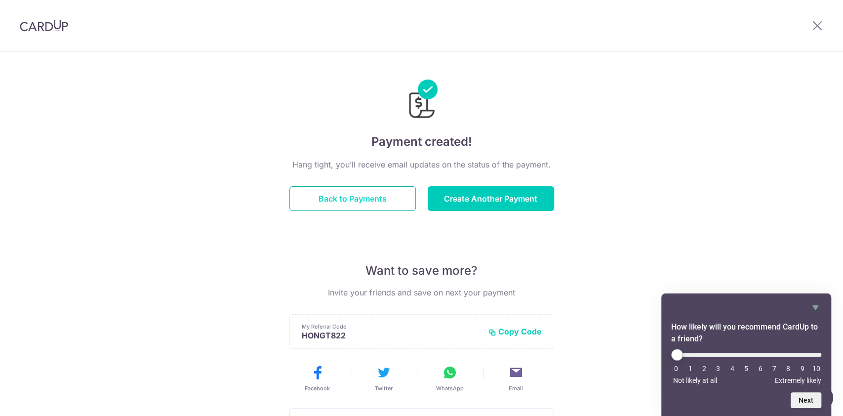
click at [358, 192] on button "Back to Payments" at bounding box center [352, 198] width 126 height 25
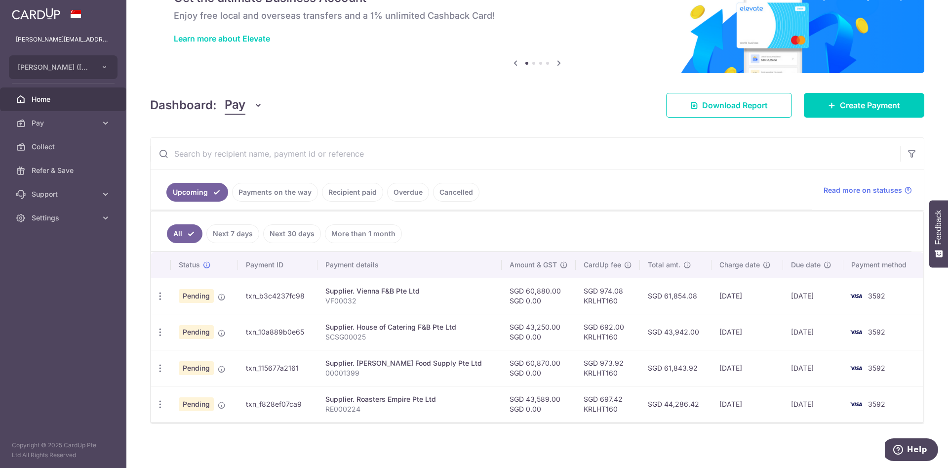
scroll to position [56, 0]
